Goal: Transaction & Acquisition: Book appointment/travel/reservation

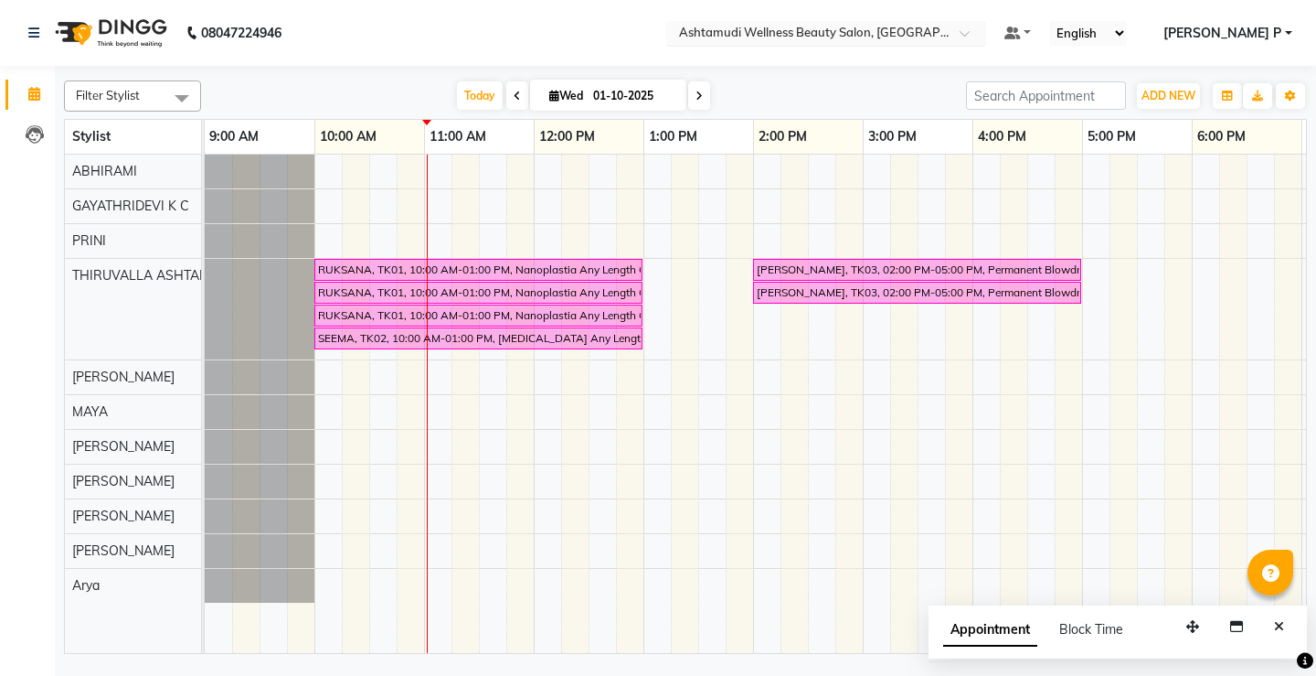
click at [983, 34] on span at bounding box center [971, 38] width 23 height 18
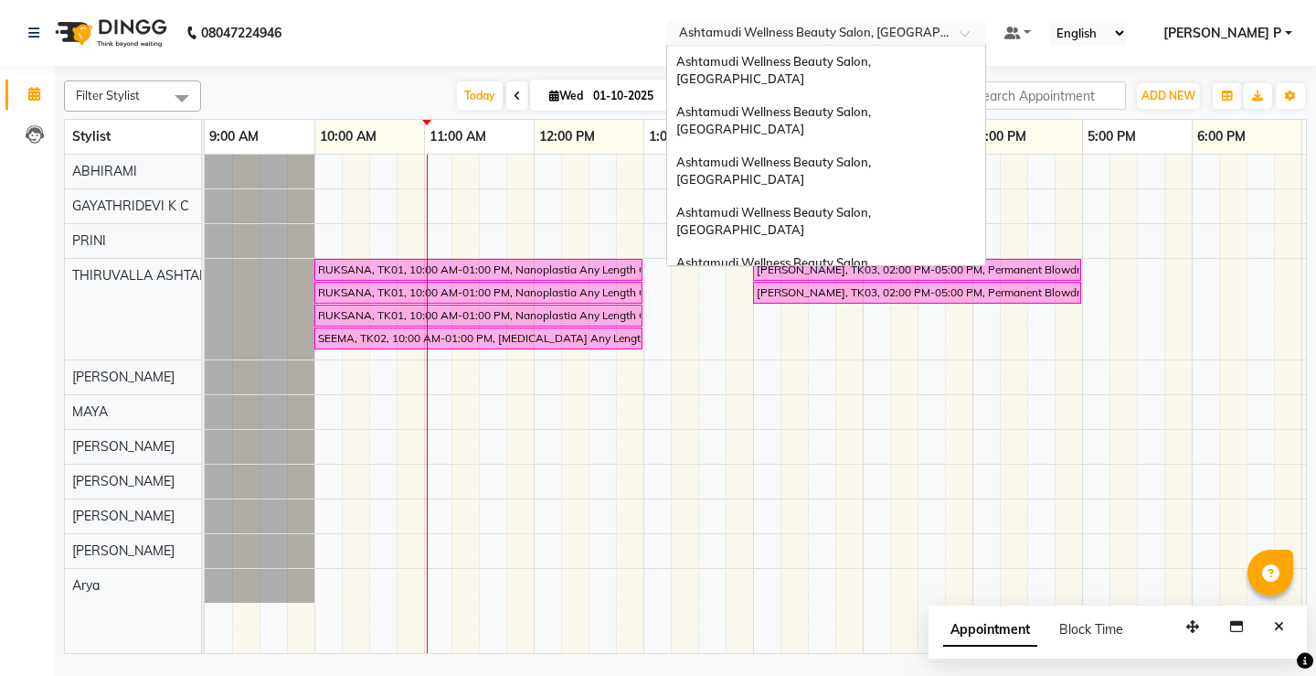
scroll to position [228, 0]
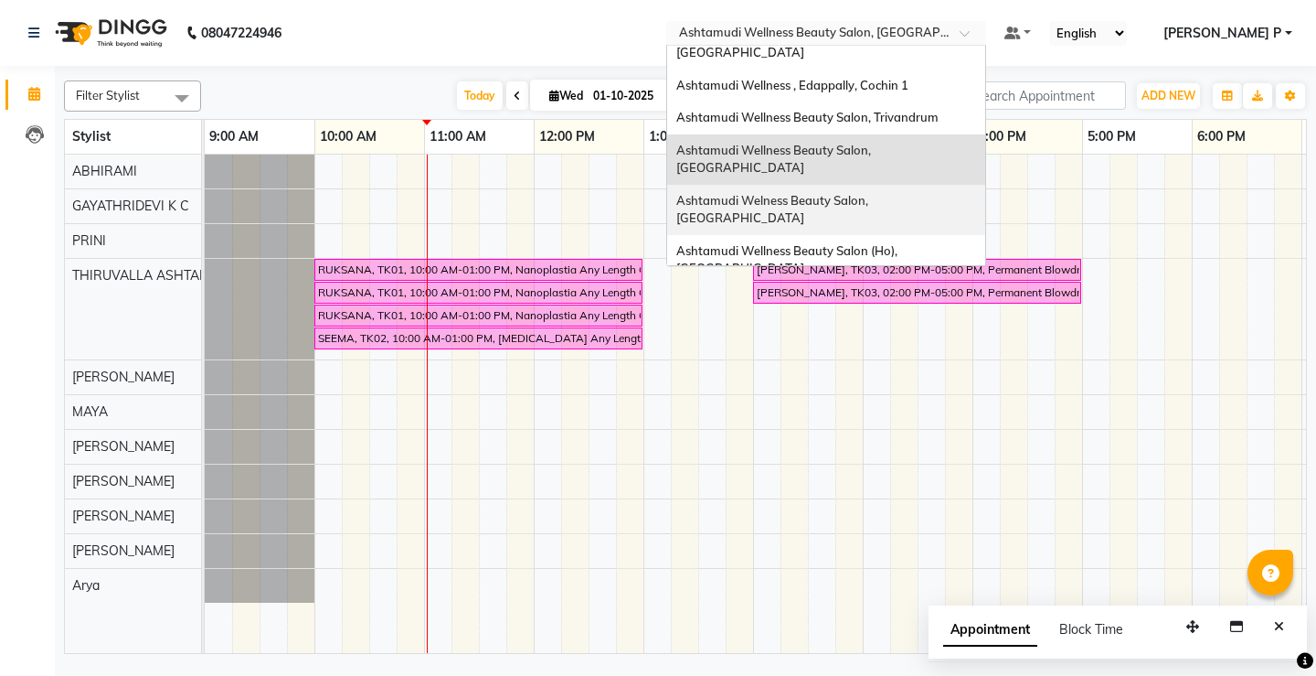
click at [871, 193] on span "Ashtamudi Welness Beauty Salon, [GEOGRAPHIC_DATA]" at bounding box center [773, 209] width 195 height 33
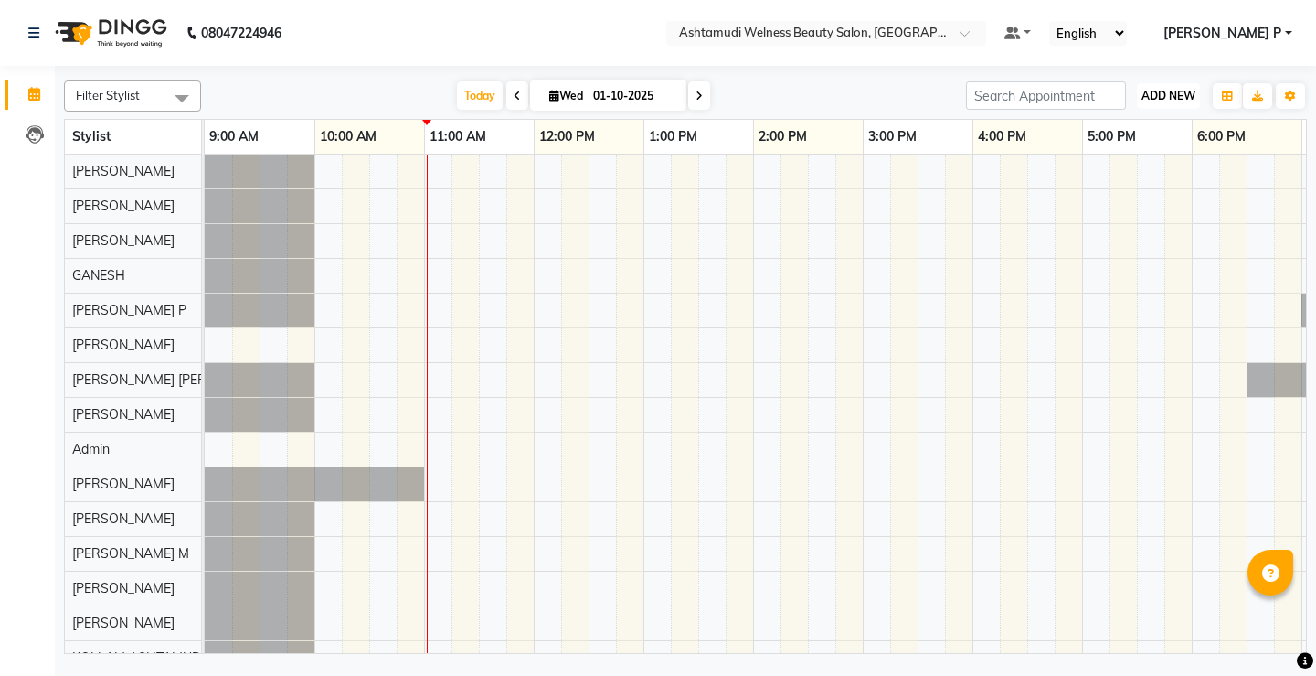
click at [1169, 98] on span "ADD NEW" at bounding box center [1169, 96] width 54 height 14
click at [1139, 133] on button "Add Appointment" at bounding box center [1127, 131] width 144 height 24
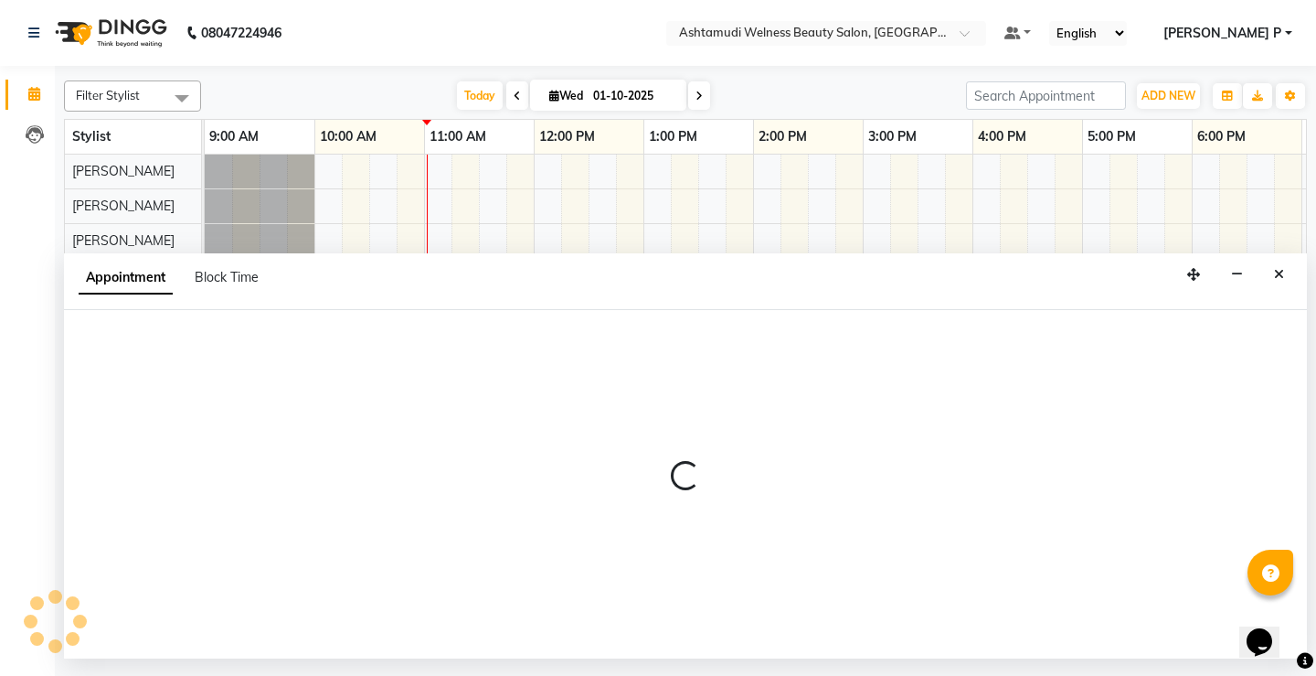
select select "600"
select select "tentative"
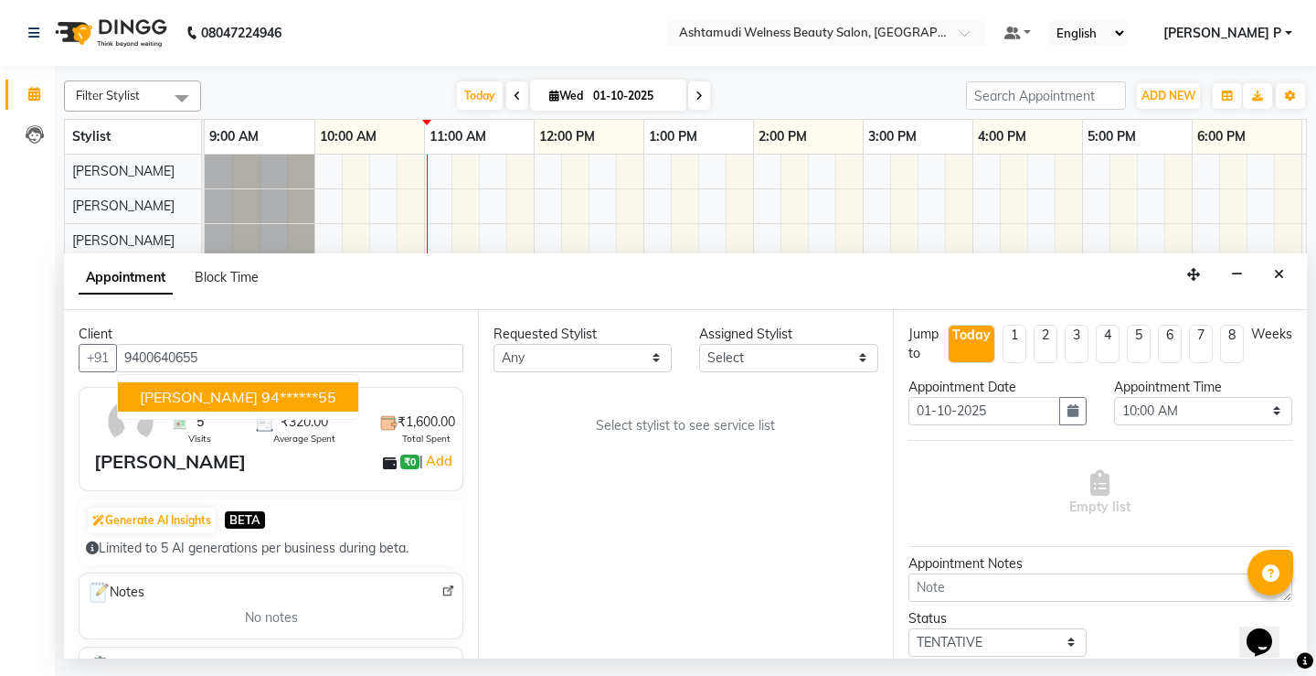
type input "9400640655"
click at [852, 354] on select "Select [PERSON_NAME] Admin [PERSON_NAME] [PERSON_NAME] [PERSON_NAME] M [PERSON_…" at bounding box center [788, 358] width 178 height 28
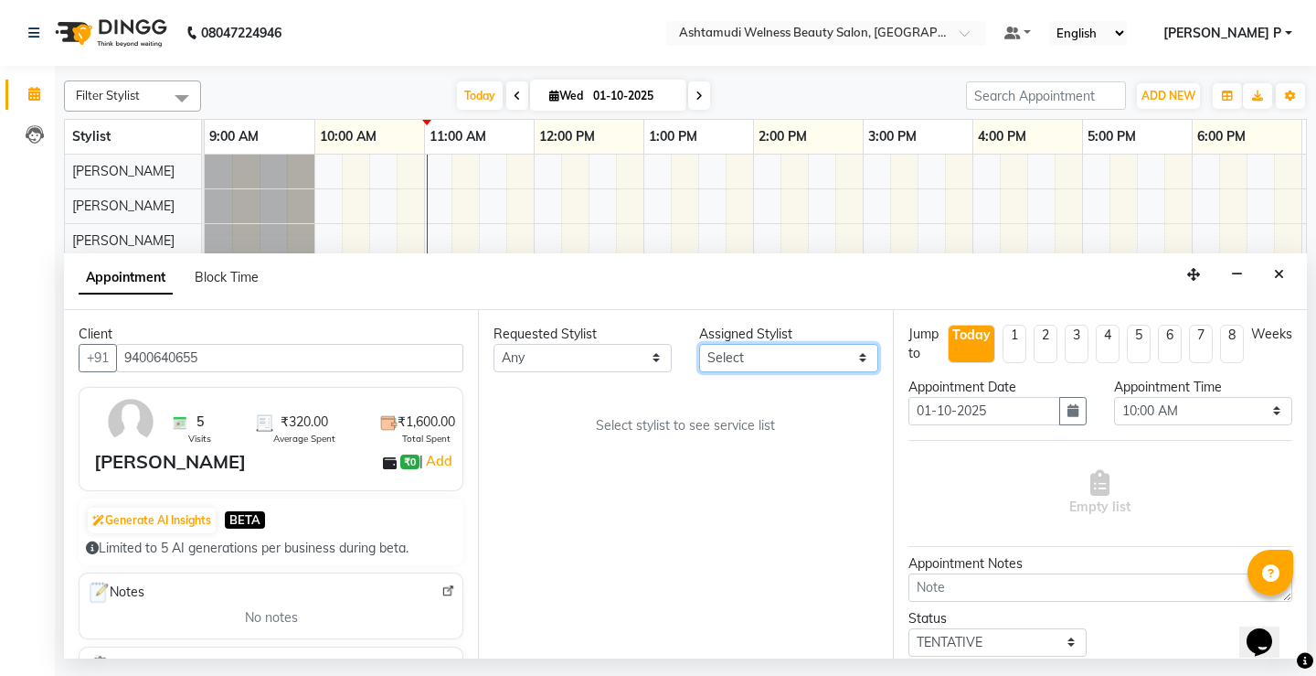
select select "25976"
click at [699, 344] on select "Select [PERSON_NAME] Admin [PERSON_NAME] [PERSON_NAME] [PERSON_NAME] M [PERSON_…" at bounding box center [788, 358] width 178 height 28
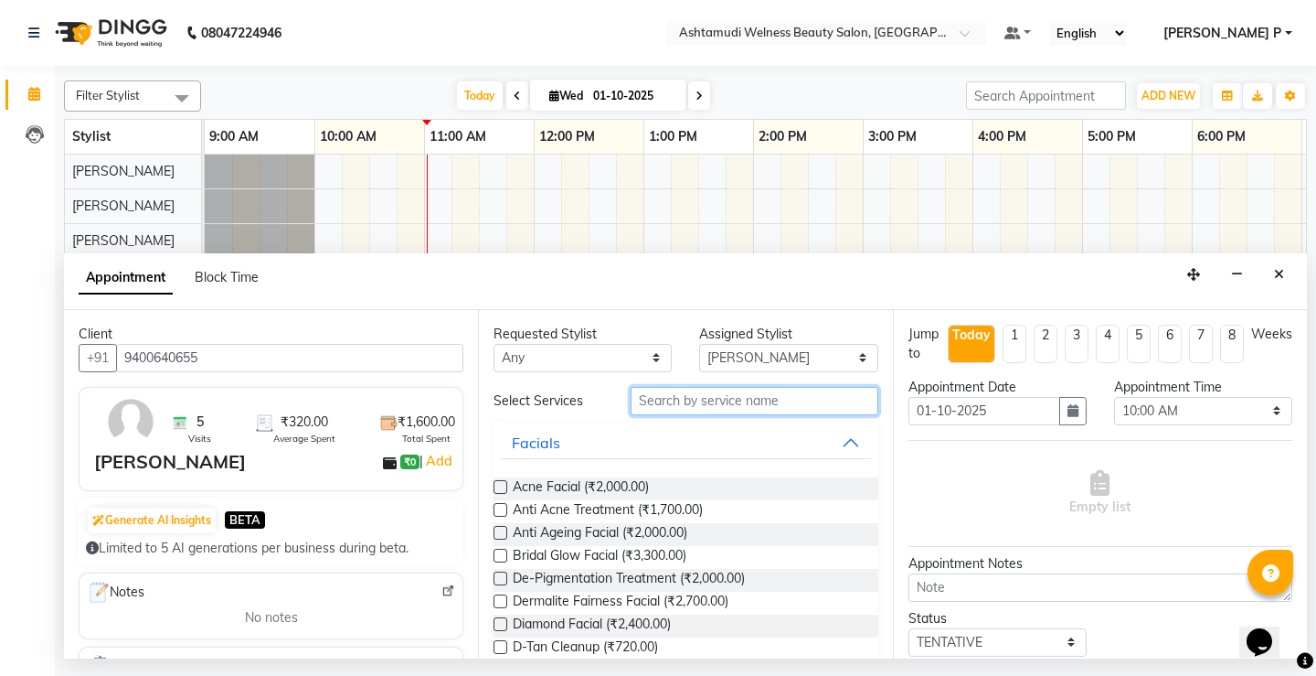
click at [642, 398] on input "text" at bounding box center [754, 401] width 247 height 28
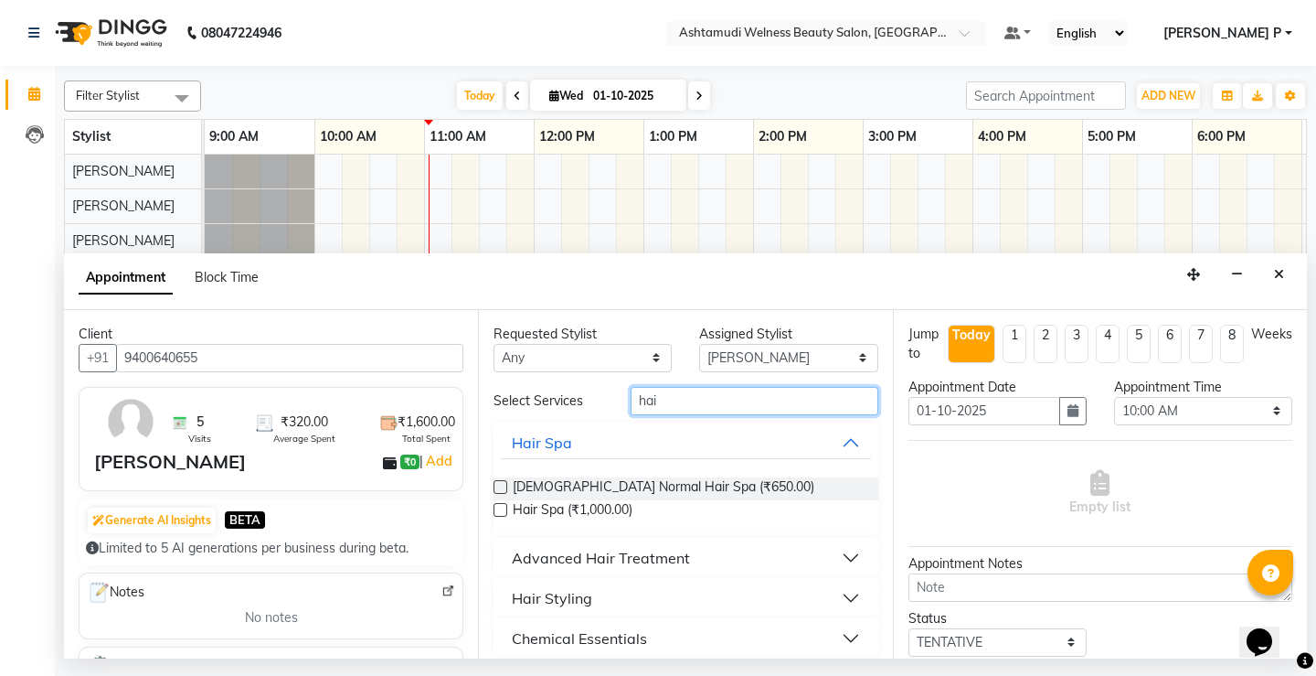
scroll to position [95, 0]
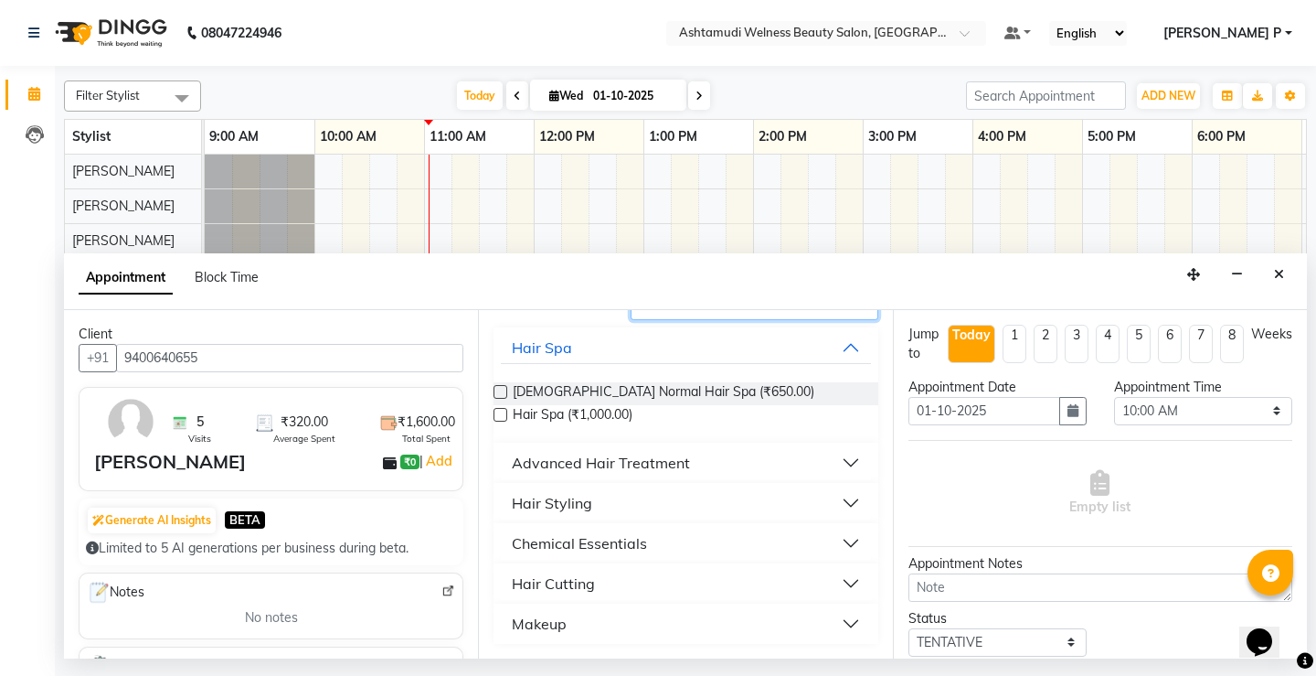
type input "hai"
click at [593, 585] on div "Hair Cutting" at bounding box center [553, 583] width 83 height 22
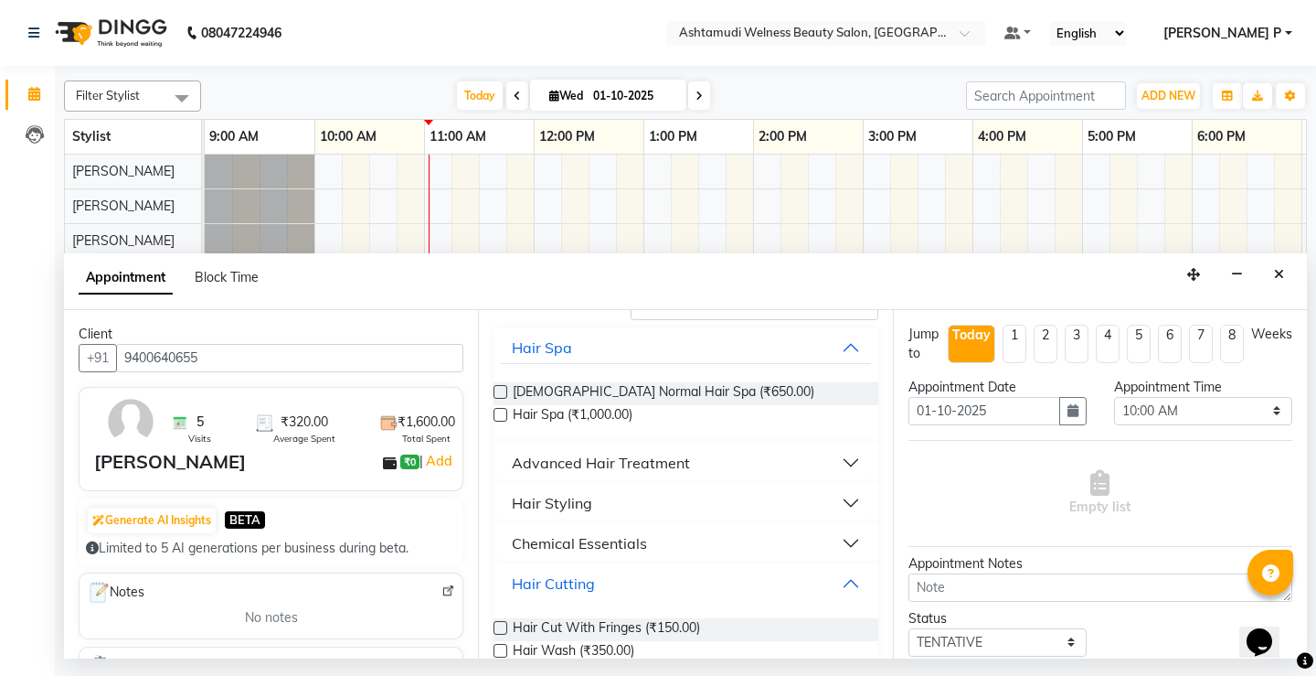
scroll to position [193, 0]
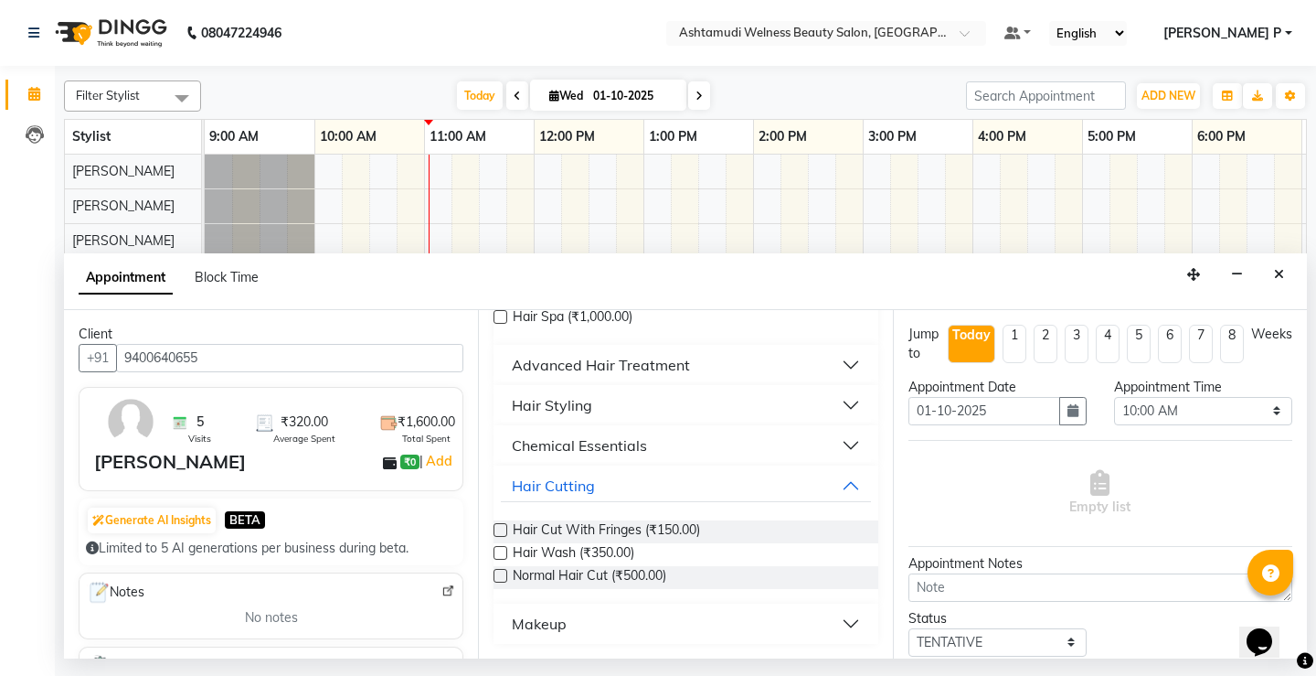
click at [502, 575] on label at bounding box center [501, 576] width 14 height 14
click at [502, 575] on input "checkbox" at bounding box center [500, 577] width 12 height 12
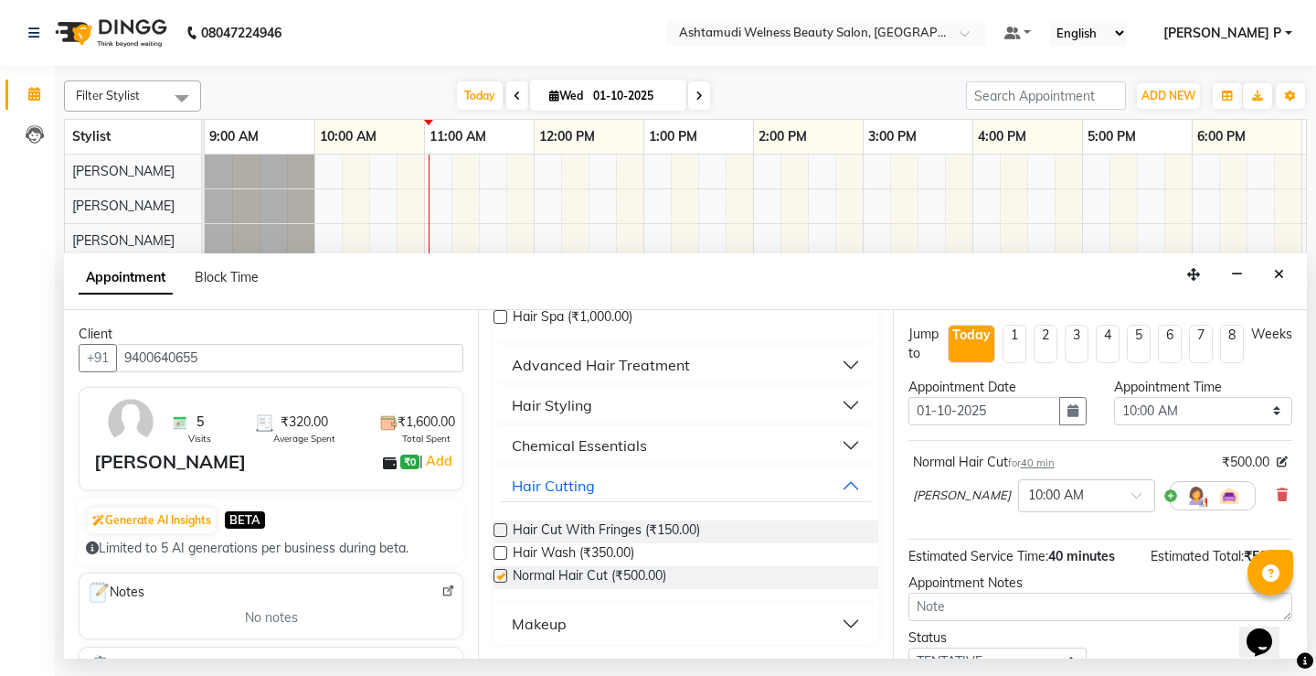
checkbox input "false"
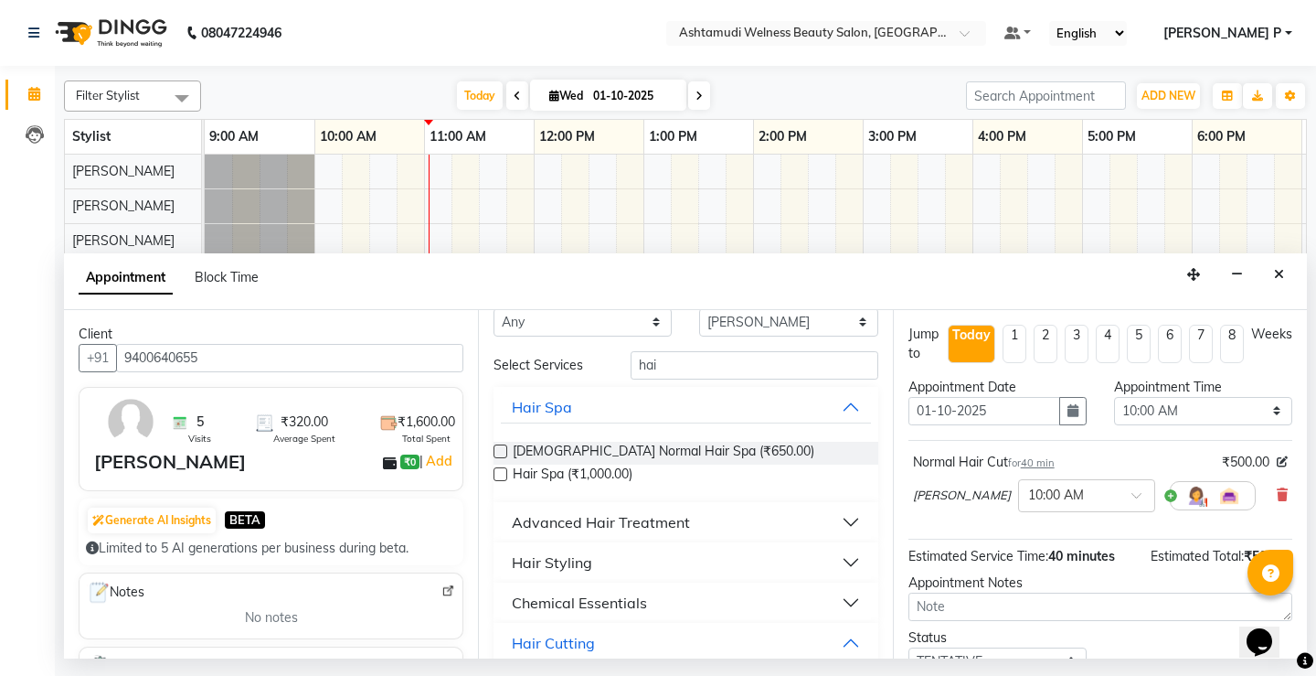
scroll to position [0, 0]
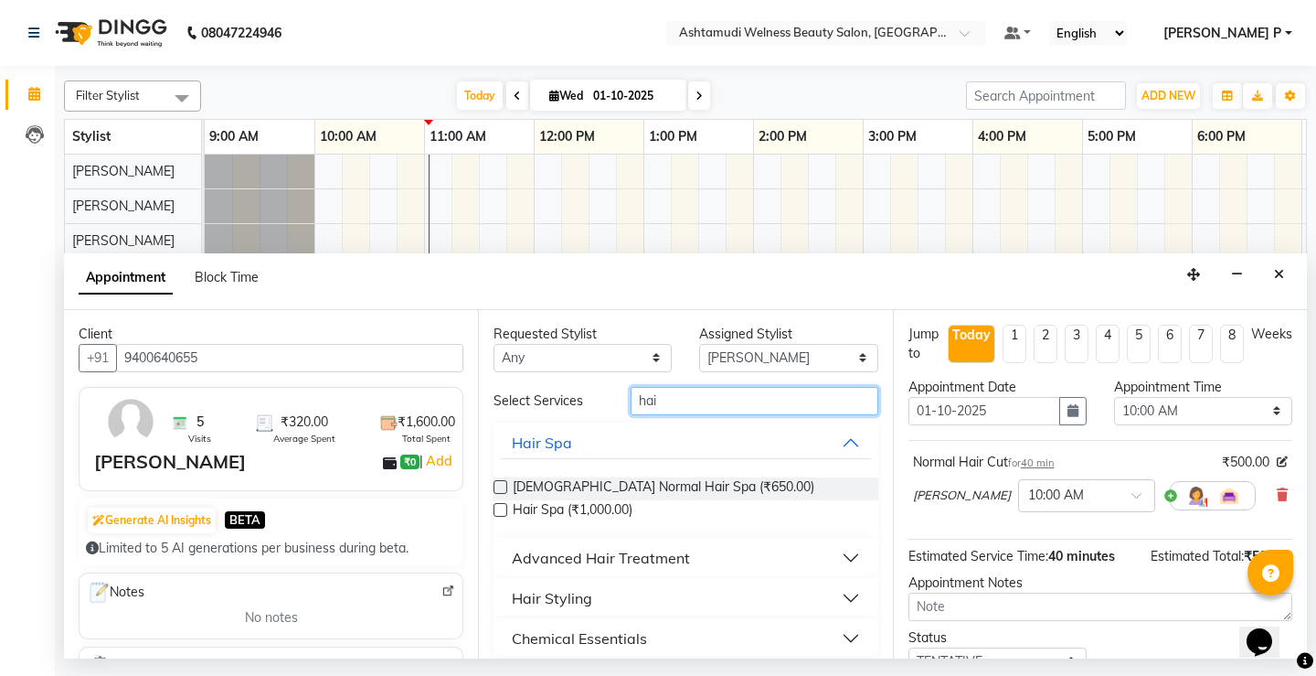
click at [669, 406] on input "hai" at bounding box center [754, 401] width 247 height 28
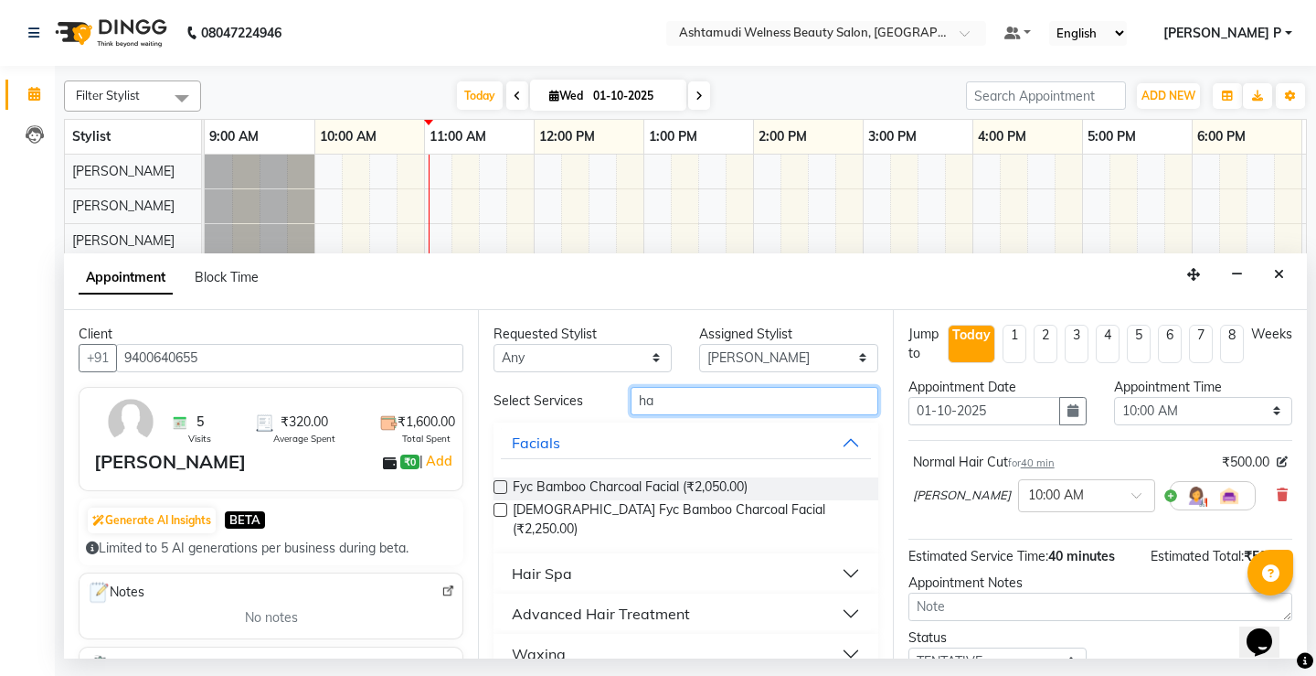
type input "h"
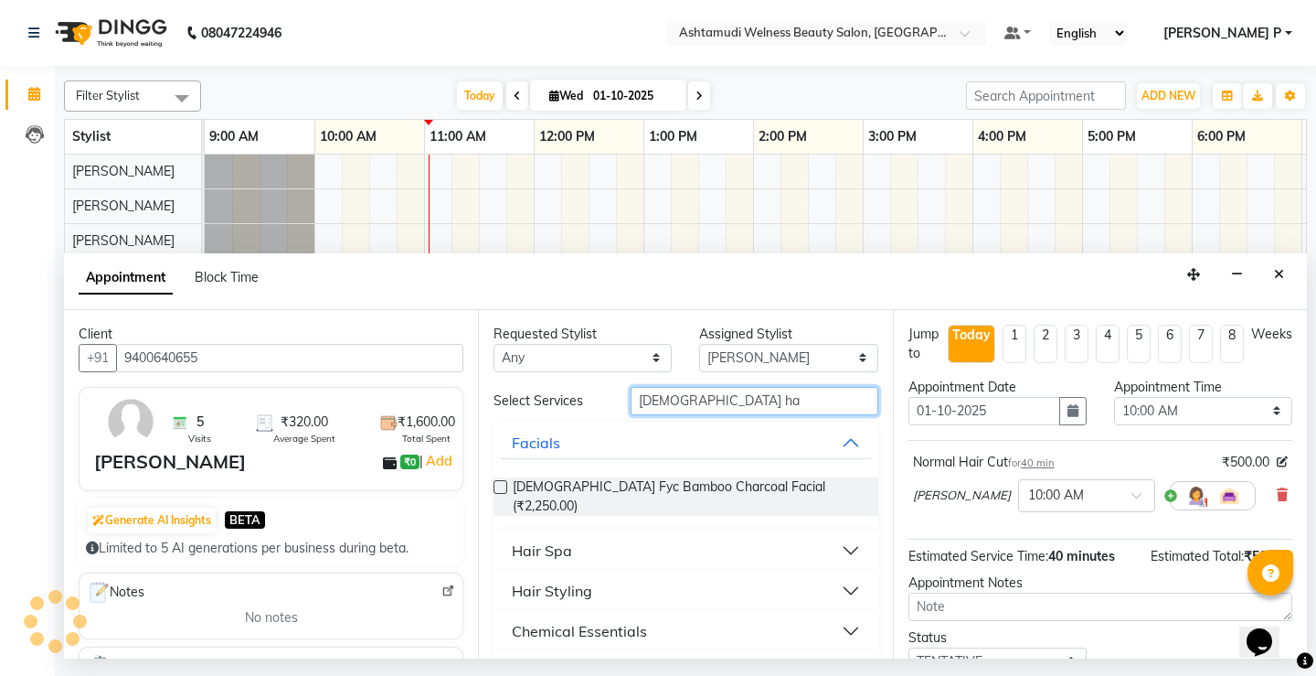
scroll to position [84, 0]
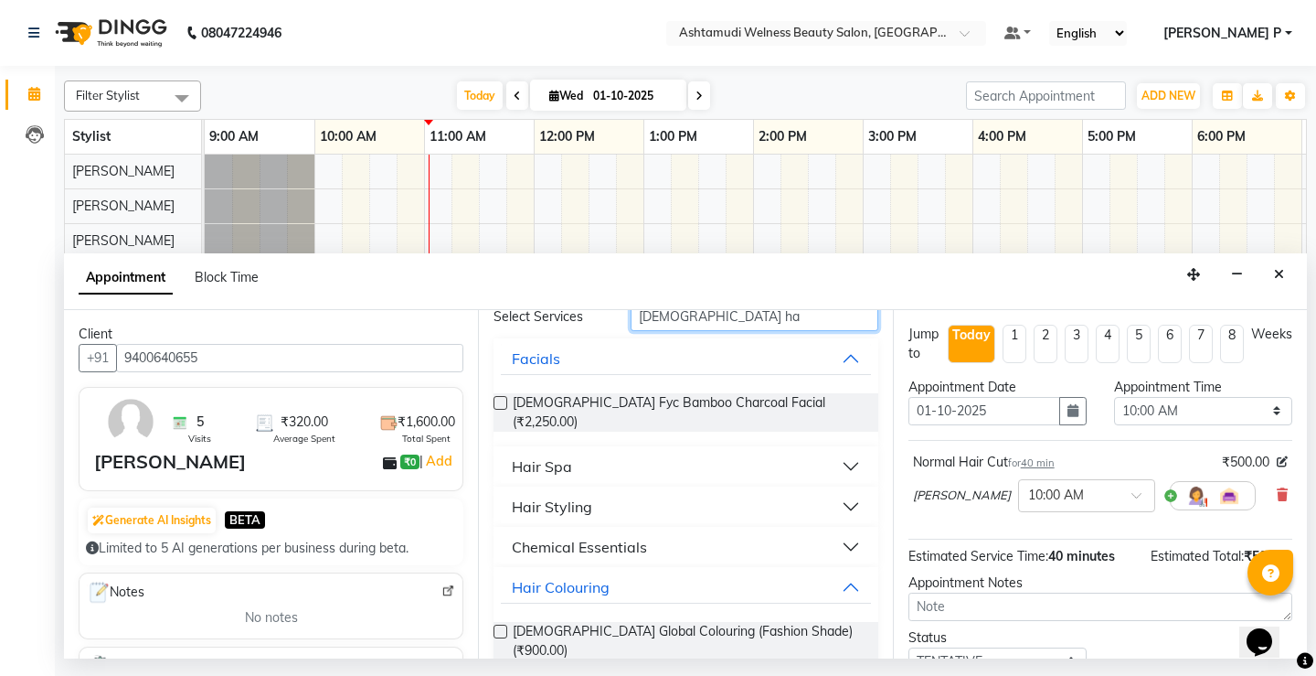
type input "[DEMOGRAPHIC_DATA] ha"
click at [564, 495] on div "Hair Styling" at bounding box center [552, 506] width 80 height 22
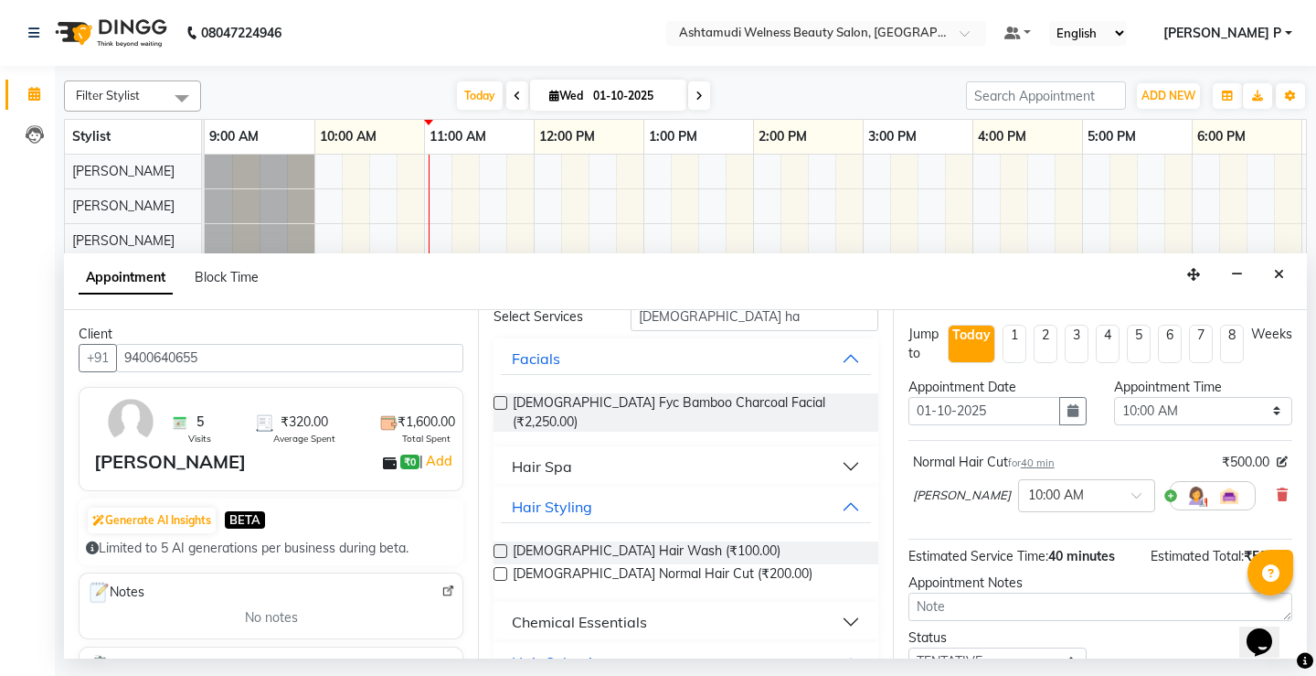
click at [500, 567] on label at bounding box center [501, 574] width 14 height 14
click at [500, 570] on input "checkbox" at bounding box center [500, 576] width 12 height 12
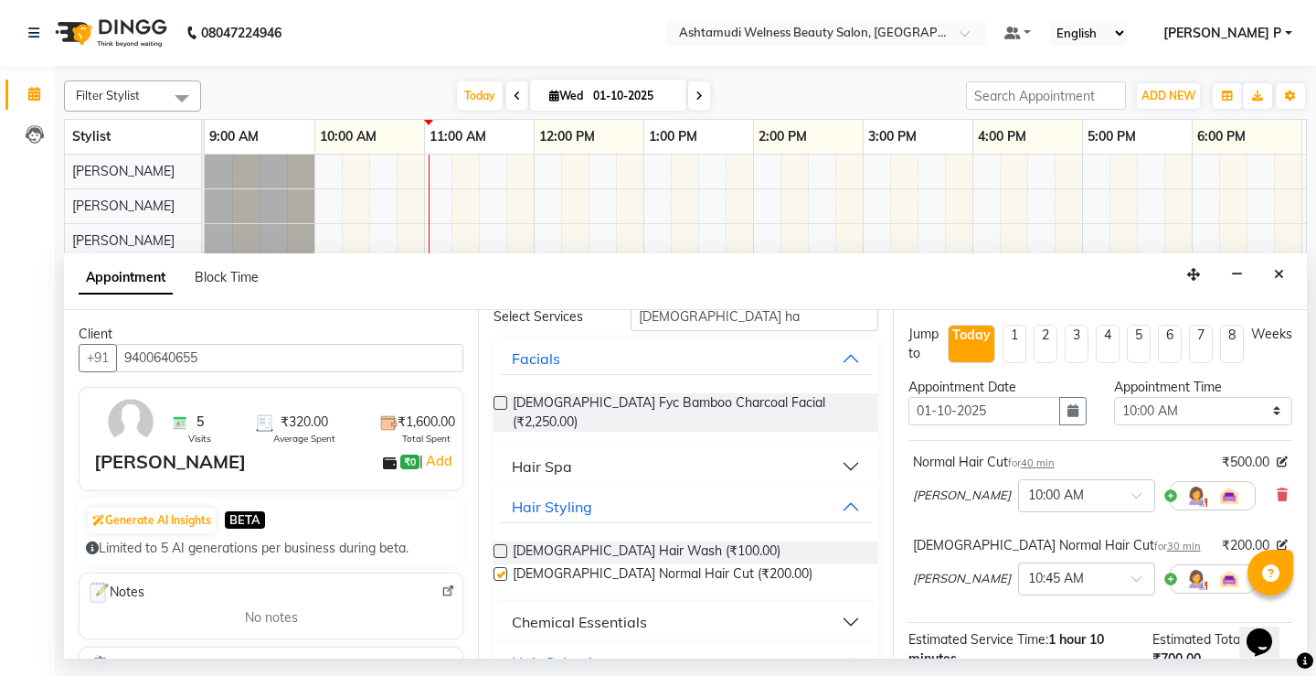
checkbox input "false"
click at [1232, 413] on select "Select 10:00 AM 10:15 AM 10:30 AM 10:45 AM 11:00 AM 11:15 AM 11:30 AM 11:45 AM …" at bounding box center [1203, 411] width 178 height 28
select select "840"
click at [1114, 397] on select "Select 10:00 AM 10:15 AM 10:30 AM 10:45 AM 11:00 AM 11:15 AM 11:30 AM 11:45 AM …" at bounding box center [1203, 411] width 178 height 28
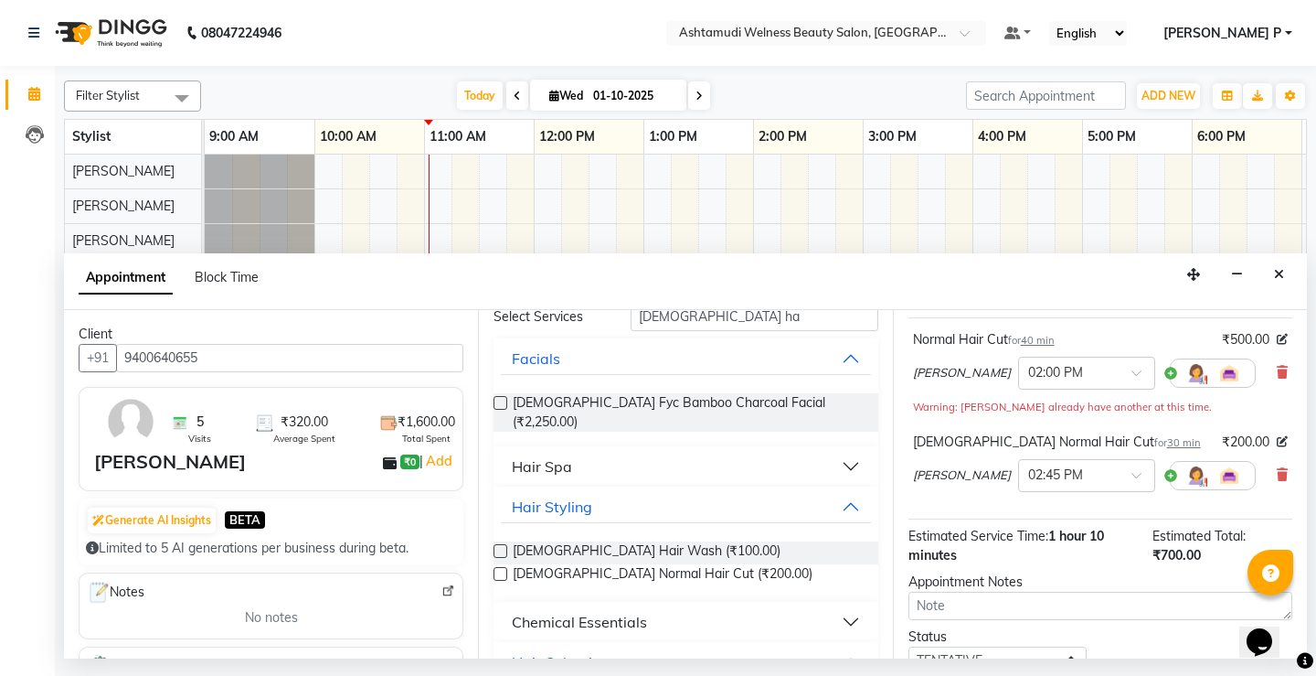
scroll to position [143, 0]
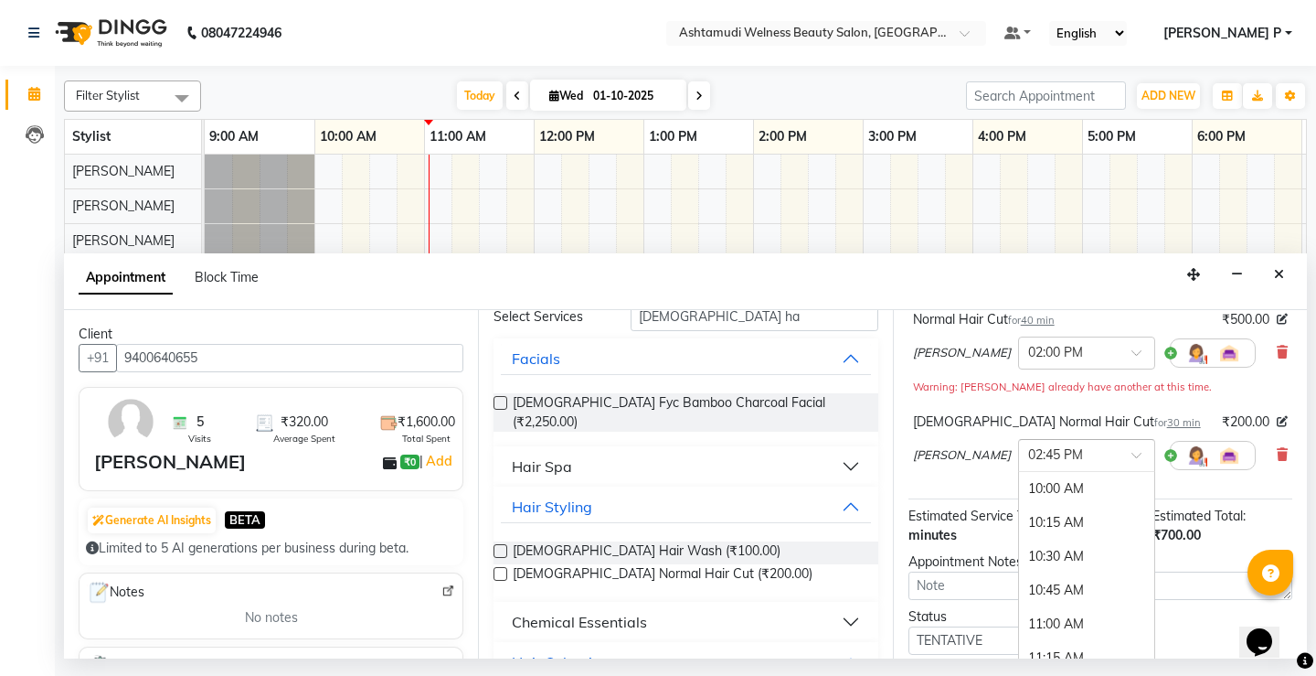
click at [1145, 462] on span at bounding box center [1143, 460] width 23 height 19
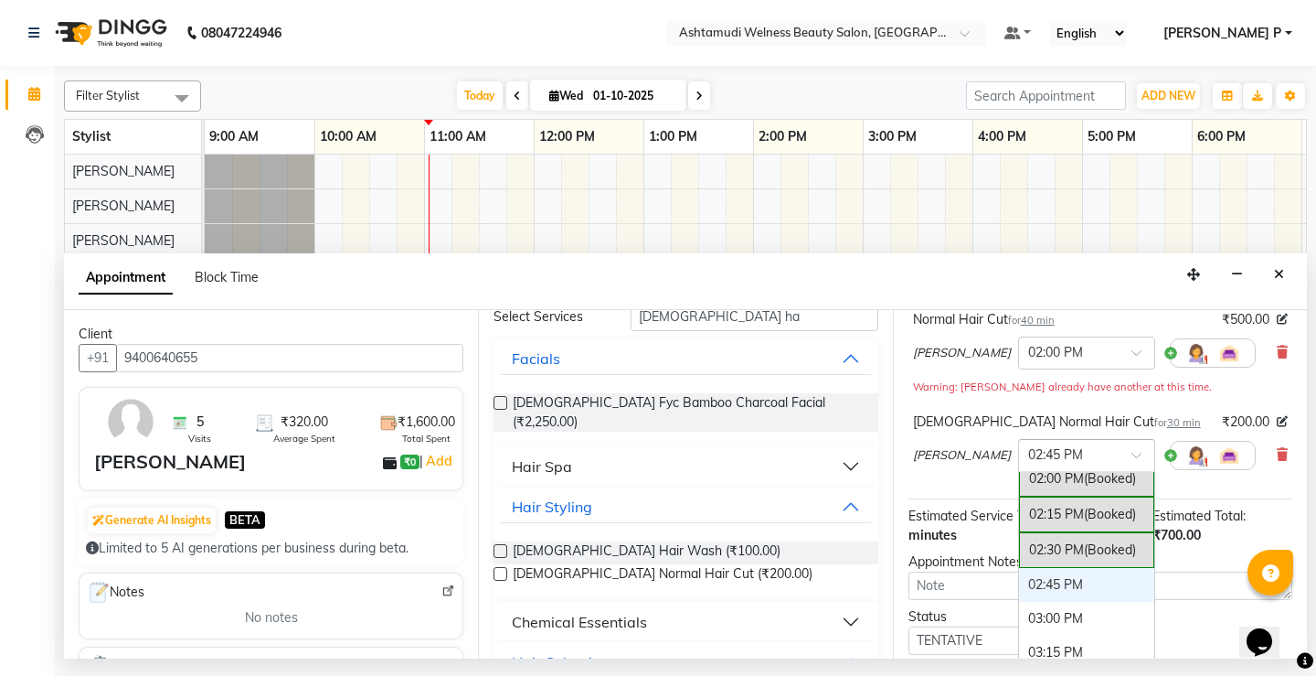
scroll to position [498, 0]
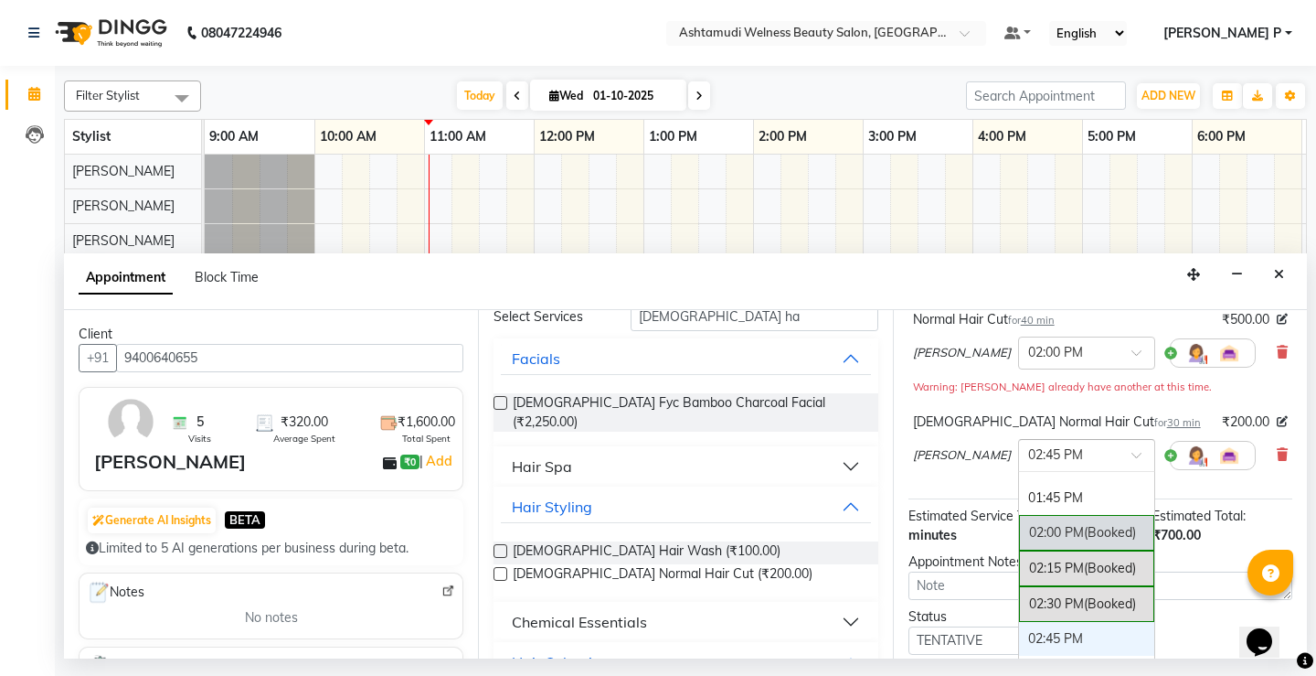
click at [1046, 534] on div "02:00 PM (Booked)" at bounding box center [1086, 533] width 135 height 36
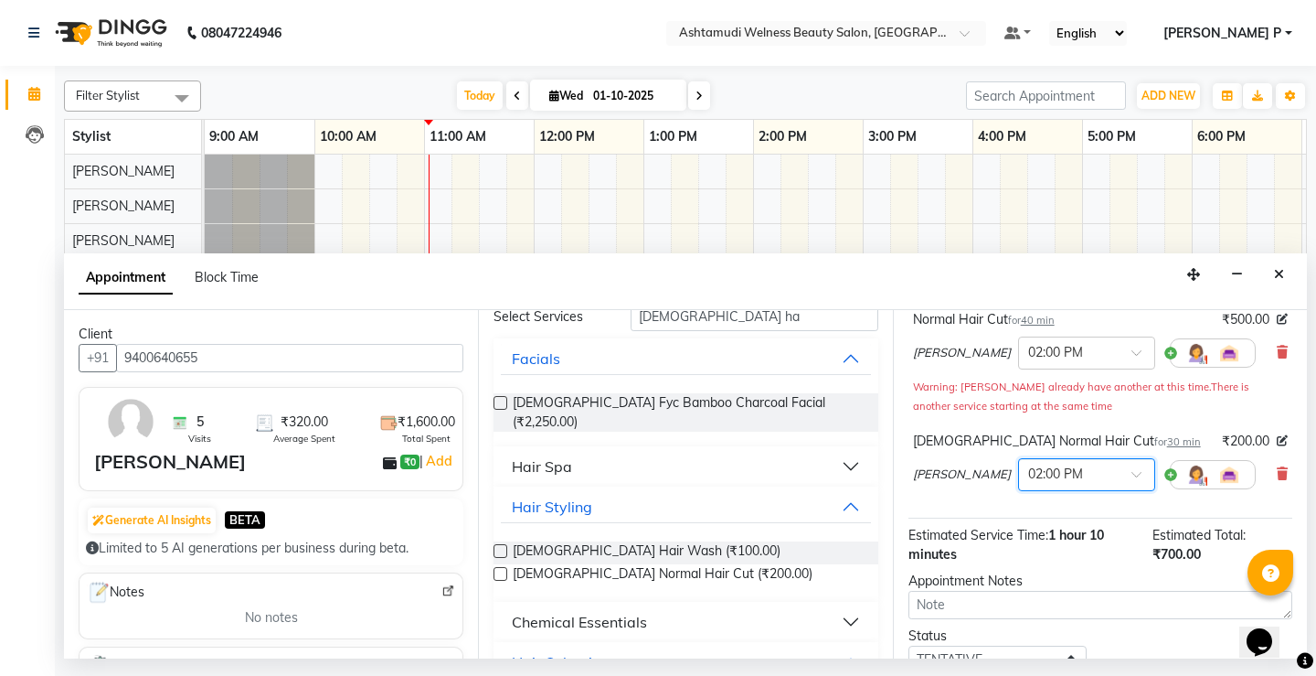
scroll to position [249, 0]
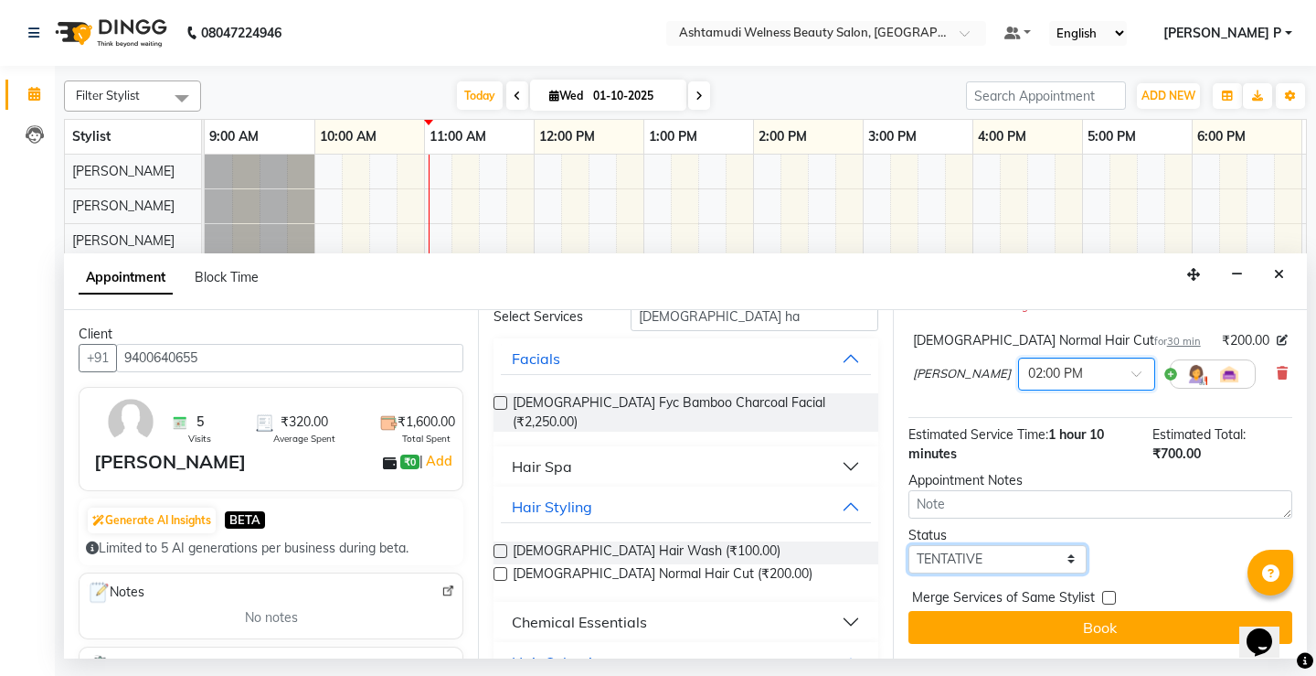
click at [1024, 560] on select "Select TENTATIVE CONFIRM CHECK-IN UPCOMING" at bounding box center [998, 559] width 178 height 28
select select "confirm booking"
click at [909, 545] on select "Select TENTATIVE CONFIRM CHECK-IN UPCOMING" at bounding box center [998, 559] width 178 height 28
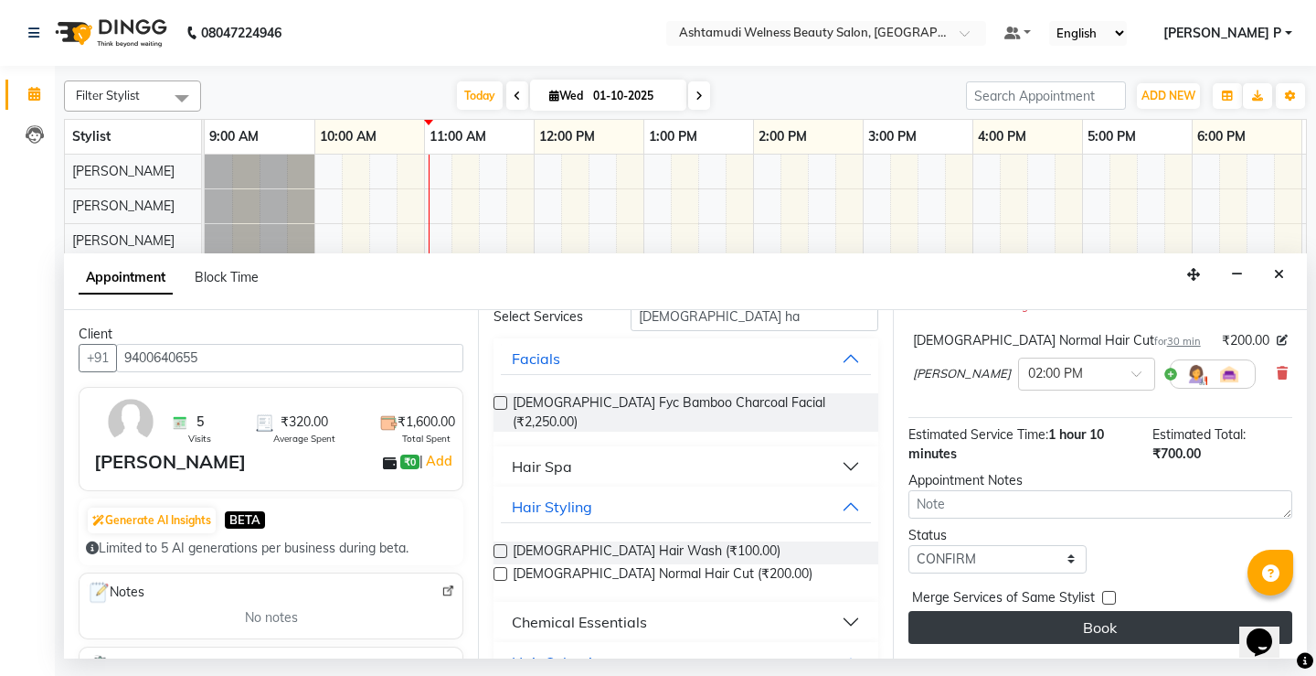
click at [1065, 619] on button "Book" at bounding box center [1101, 627] width 384 height 33
